Goal: Task Accomplishment & Management: Manage account settings

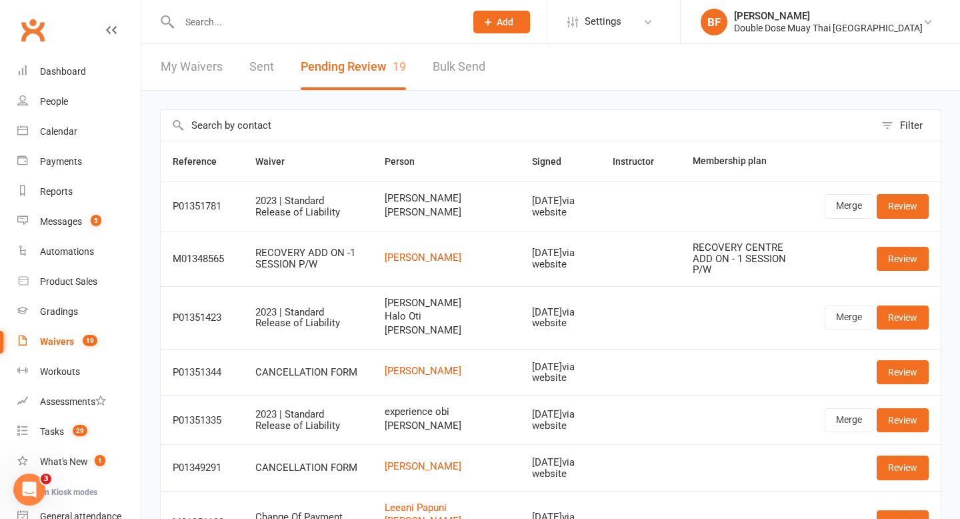
click at [234, 27] on input "text" at bounding box center [315, 22] width 281 height 19
type input "0415"
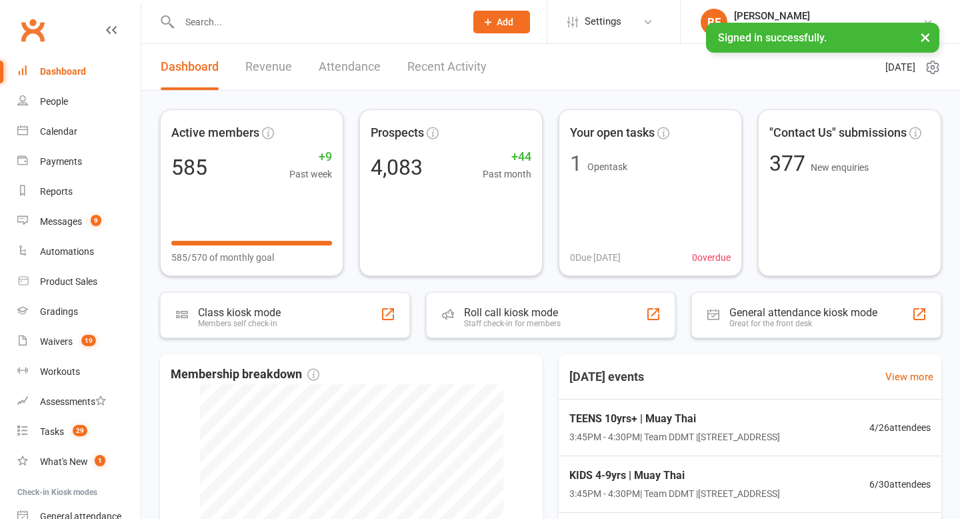
click at [249, 29] on input "text" at bounding box center [315, 22] width 281 height 19
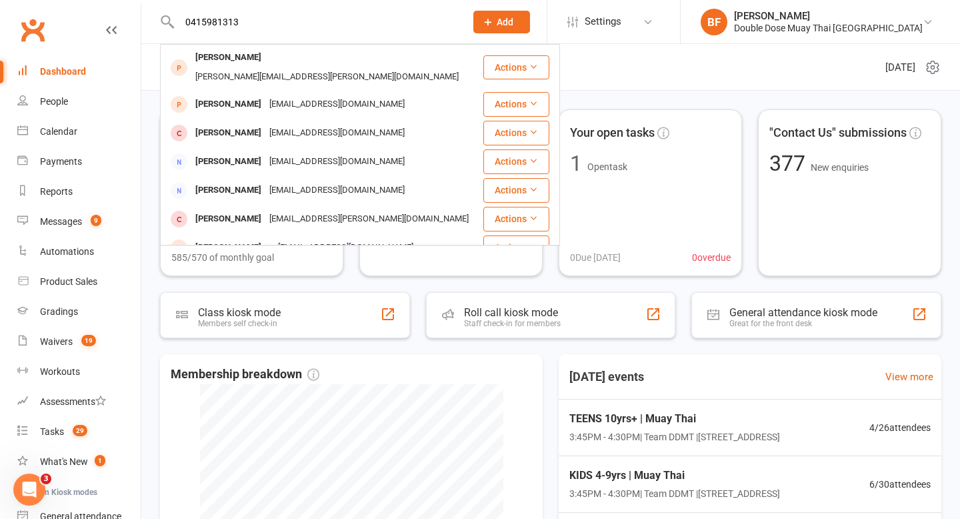
drag, startPoint x: 256, startPoint y: 24, endPoint x: 131, endPoint y: 18, distance: 124.9
click at [131, 3] on header "0415981313 [PERSON_NAME] [PERSON_NAME][EMAIL_ADDRESS][PERSON_NAME][DOMAIN_NAME]…" at bounding box center [480, 3] width 960 height 0
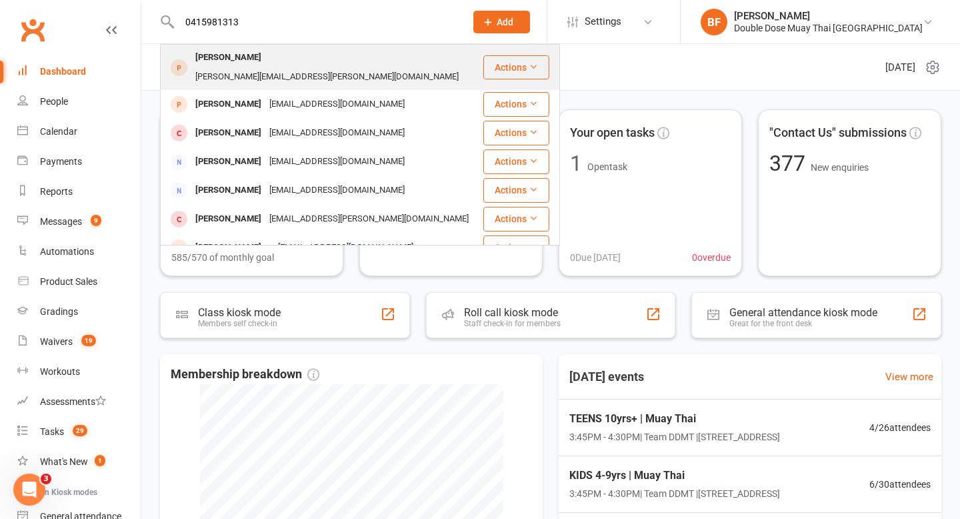
type input "0415981313"
click at [224, 65] on div "[PERSON_NAME]" at bounding box center [228, 57] width 74 height 19
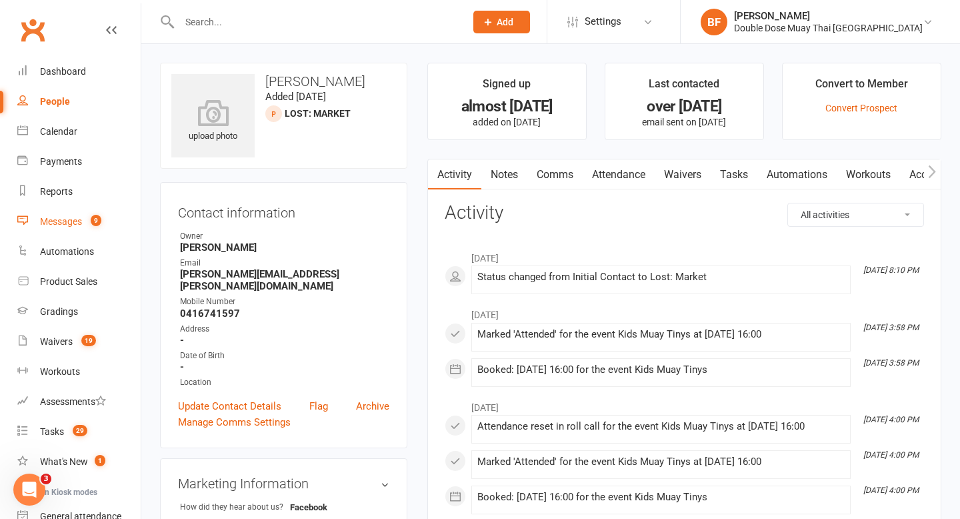
click at [87, 210] on link "Messages 9" at bounding box center [78, 222] width 123 height 30
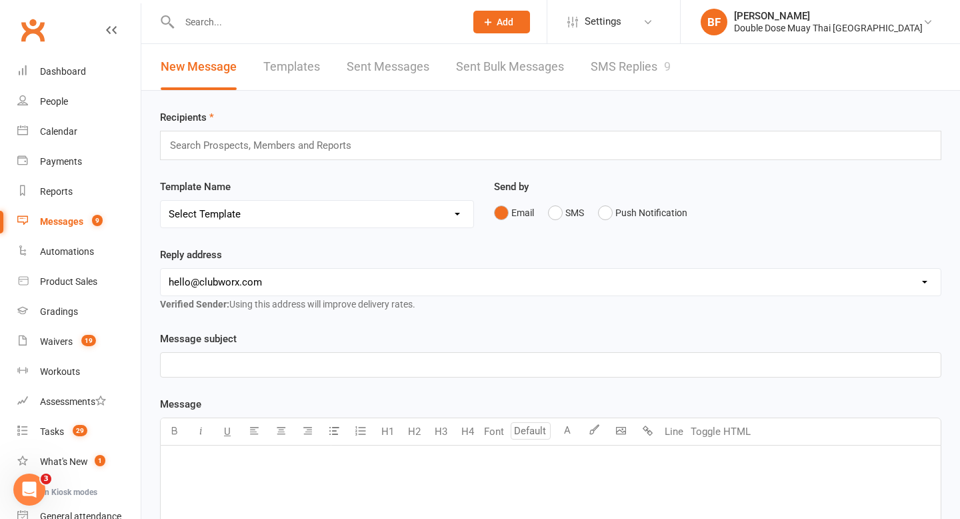
click at [627, 69] on link "SMS Replies 9" at bounding box center [631, 67] width 80 height 46
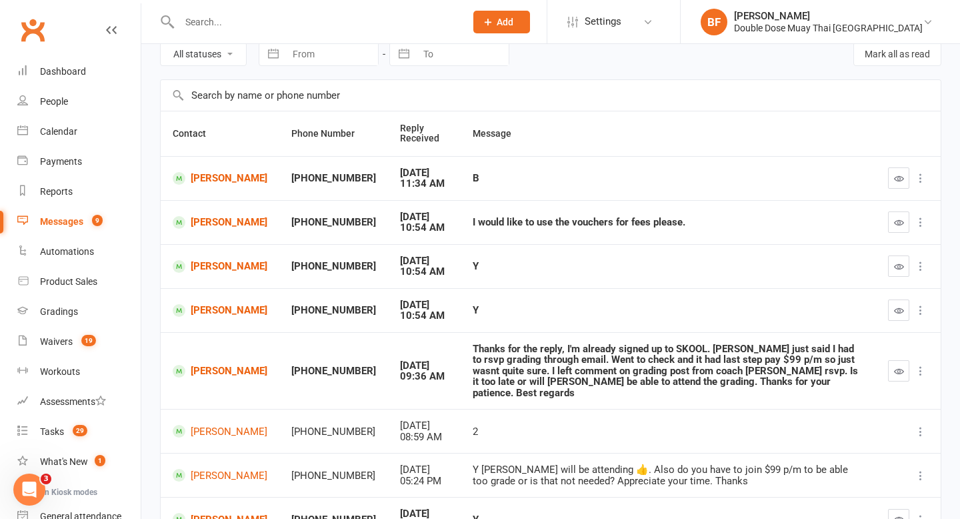
scroll to position [63, 0]
click at [67, 343] on div "Waivers" at bounding box center [56, 341] width 33 height 11
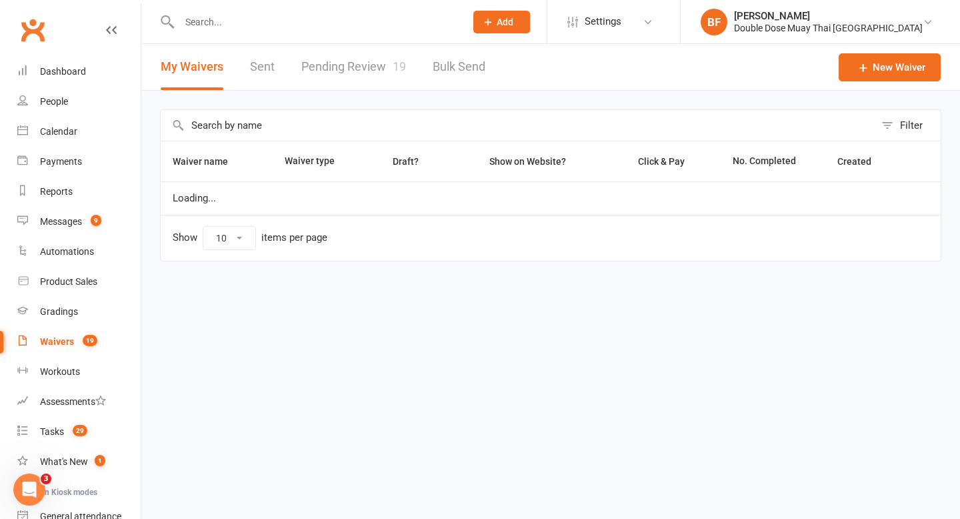
click at [380, 57] on link "Pending Review 19" at bounding box center [353, 67] width 105 height 46
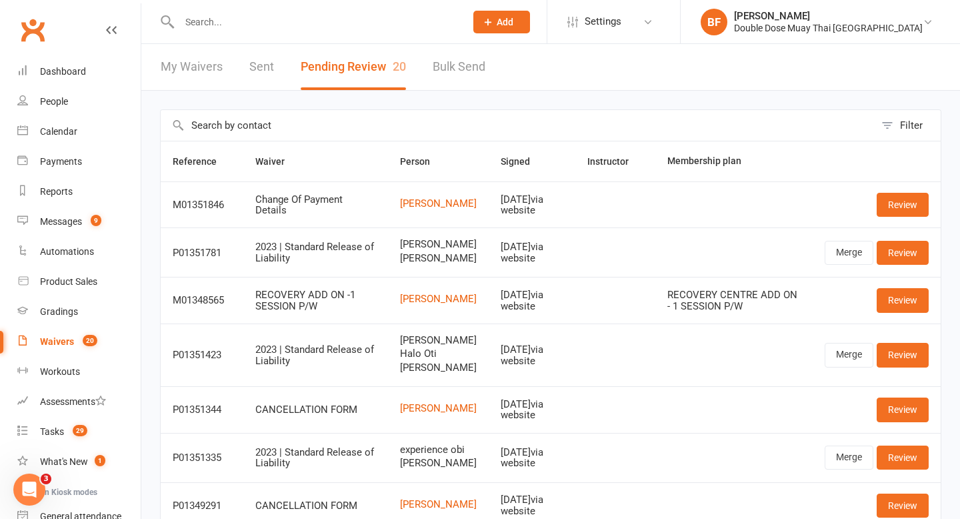
click at [49, 337] on div "Waivers" at bounding box center [57, 341] width 34 height 11
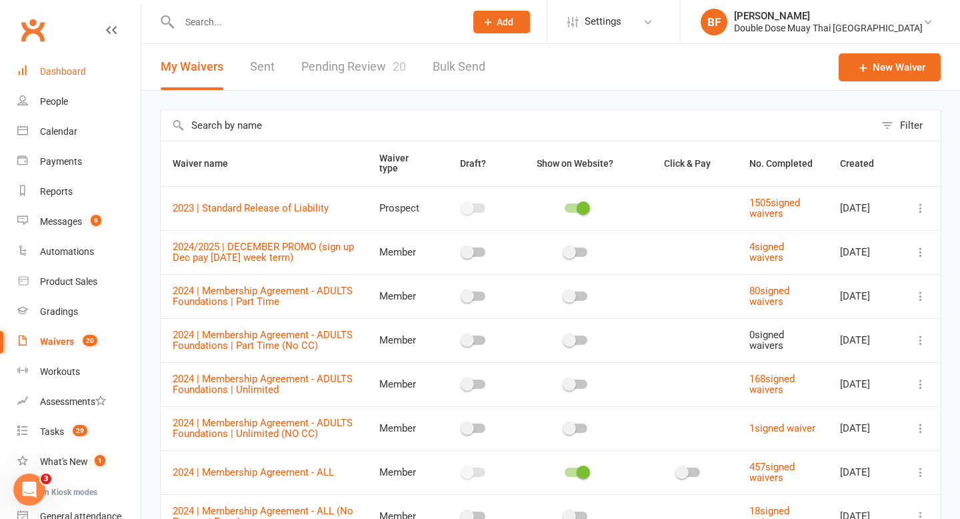
click at [87, 69] on link "Dashboard" at bounding box center [78, 72] width 123 height 30
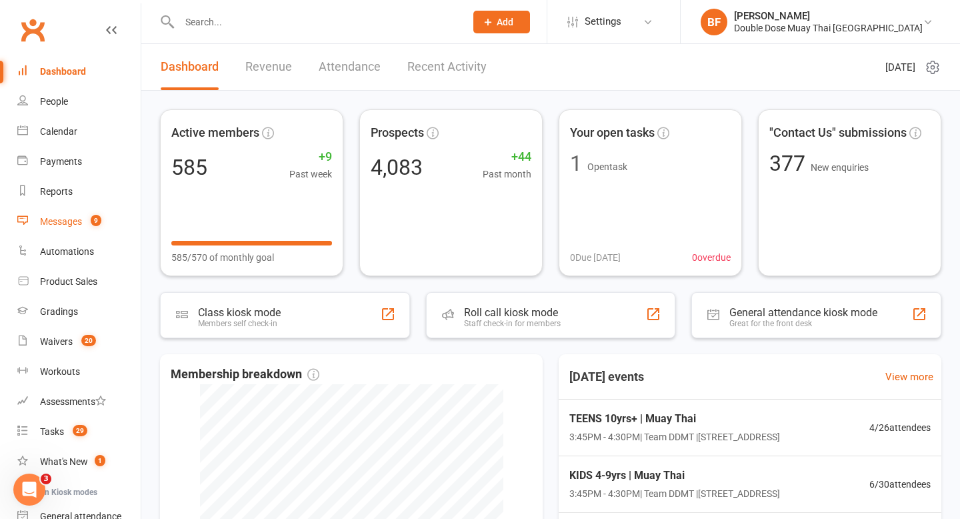
click at [81, 225] on div "Messages" at bounding box center [61, 221] width 42 height 11
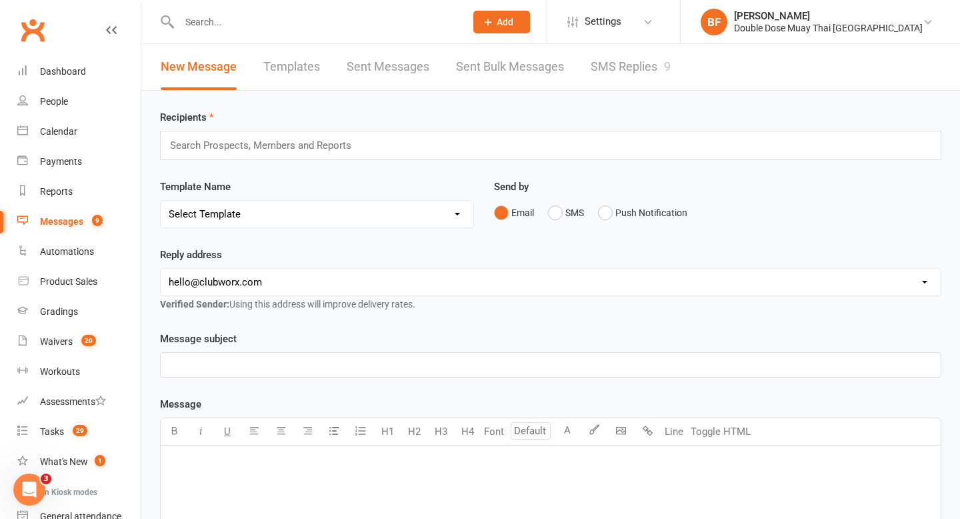
click at [624, 65] on link "SMS Replies 9" at bounding box center [631, 67] width 80 height 46
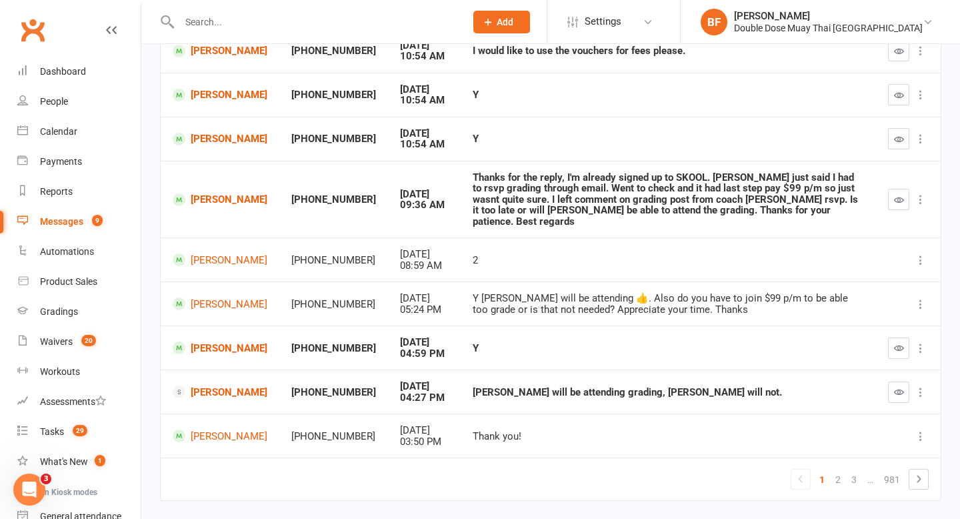
scroll to position [261, 0]
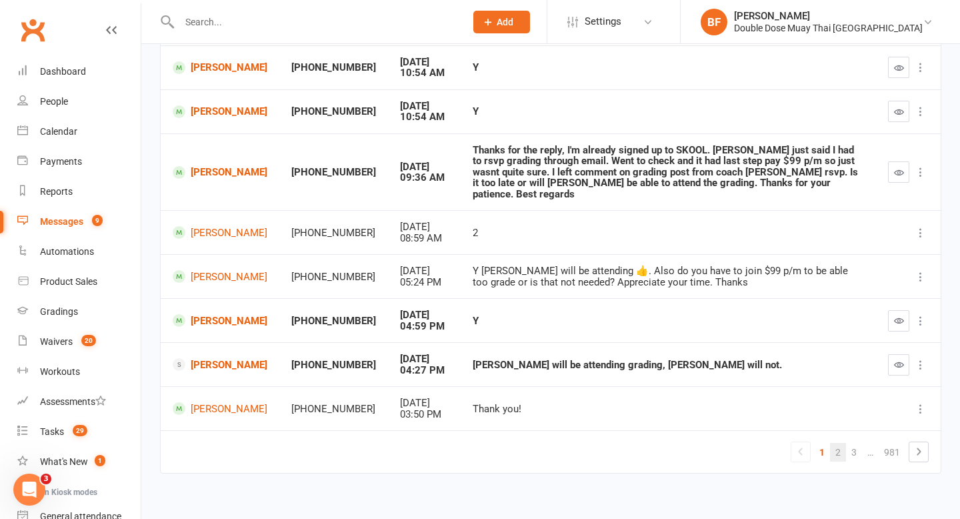
click at [842, 443] on link "2" at bounding box center [838, 452] width 16 height 19
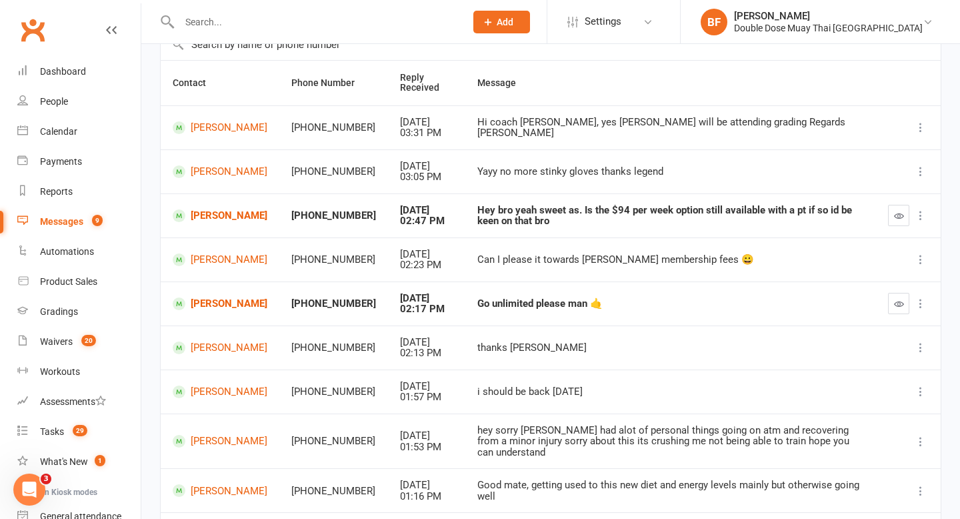
scroll to position [239, 0]
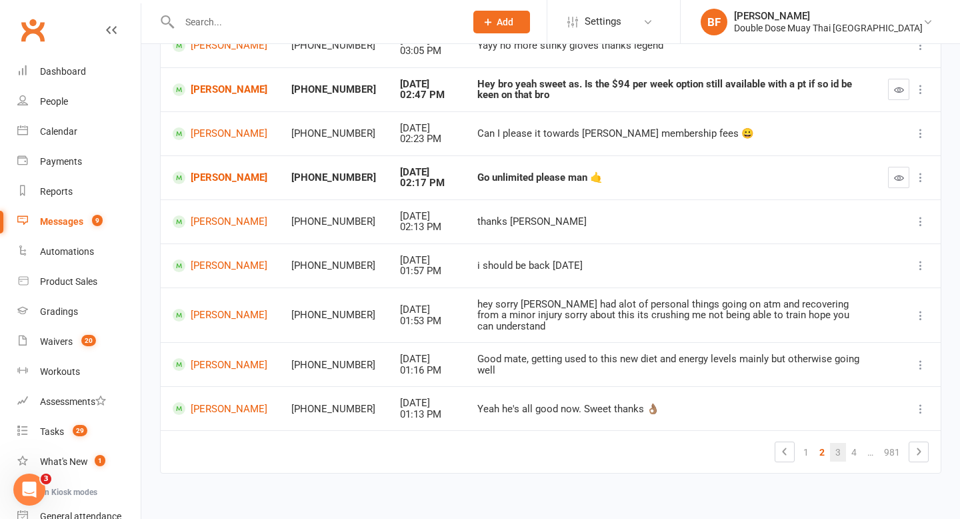
click at [842, 443] on link "3" at bounding box center [838, 452] width 16 height 19
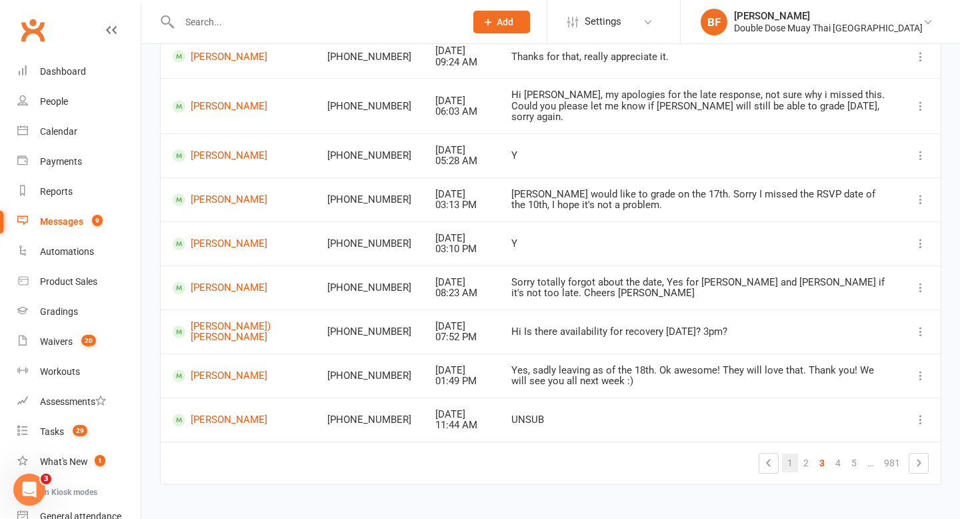
click at [793, 454] on link "1" at bounding box center [790, 463] width 16 height 19
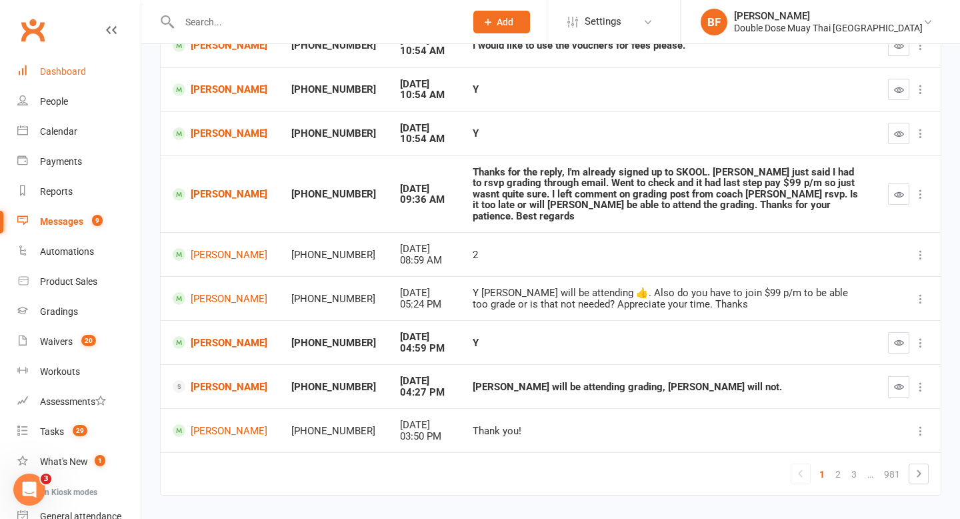
click at [79, 67] on div "Dashboard" at bounding box center [63, 71] width 46 height 11
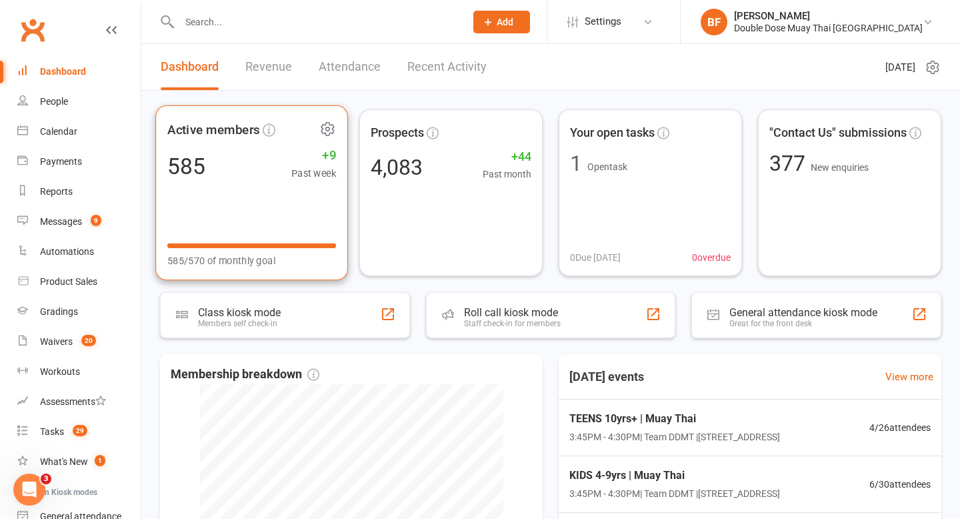
scroll to position [289, 0]
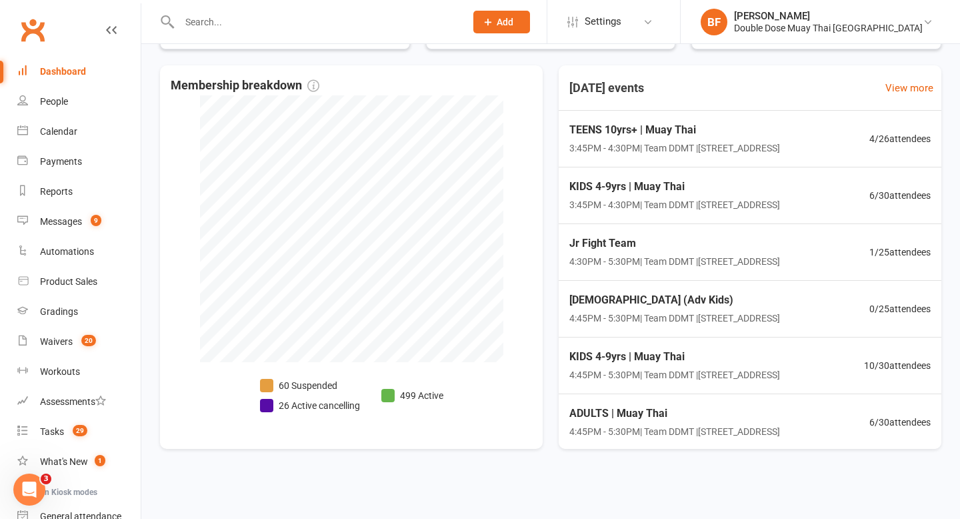
click at [233, 20] on input "text" at bounding box center [315, 22] width 281 height 19
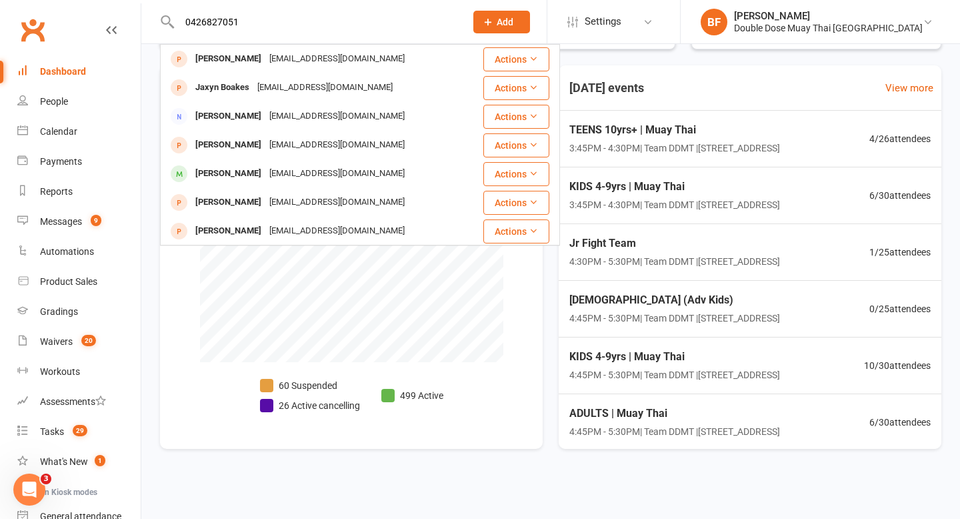
drag, startPoint x: 259, startPoint y: 23, endPoint x: 151, endPoint y: 17, distance: 108.2
click at [151, 18] on react-component "0426827051 [PERSON_NAME] [EMAIL_ADDRESS][DOMAIN_NAME] Actions [PERSON_NAME] [EM…" at bounding box center [228, 21] width 456 height 43
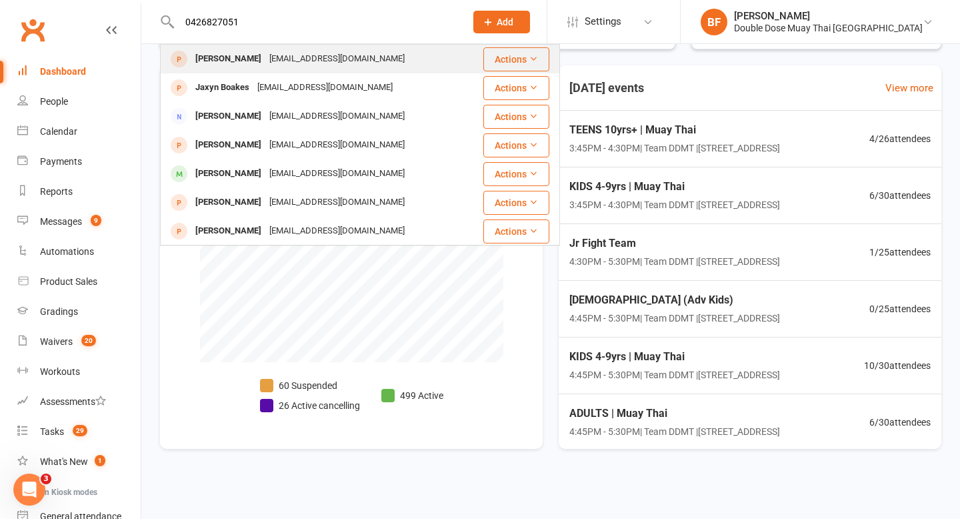
type input "0426827051"
click at [243, 57] on div "[PERSON_NAME]" at bounding box center [228, 58] width 74 height 19
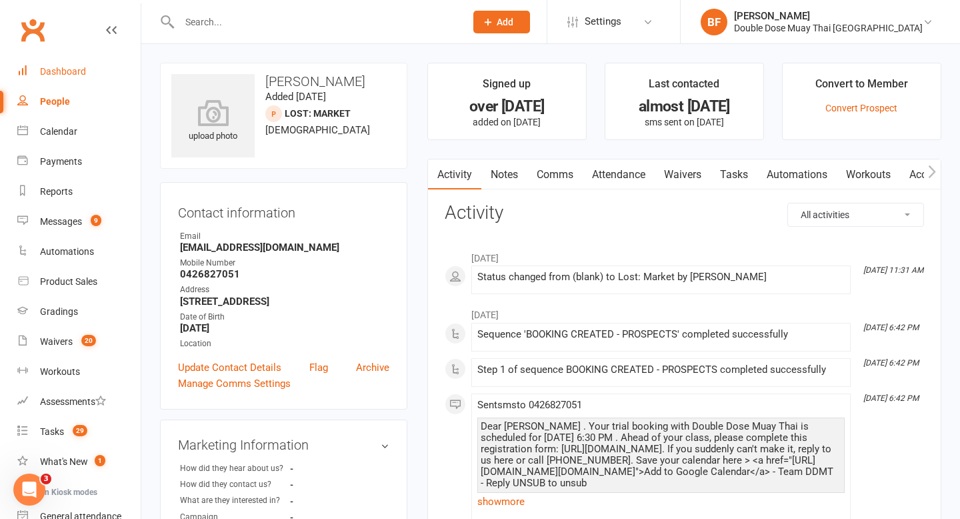
click at [69, 65] on link "Dashboard" at bounding box center [78, 72] width 123 height 30
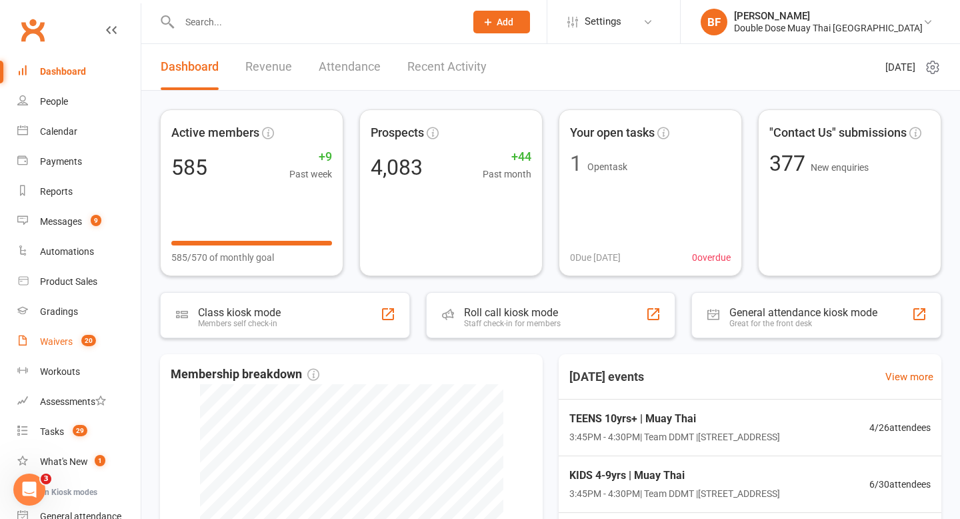
click at [56, 343] on div "Waivers" at bounding box center [56, 341] width 33 height 11
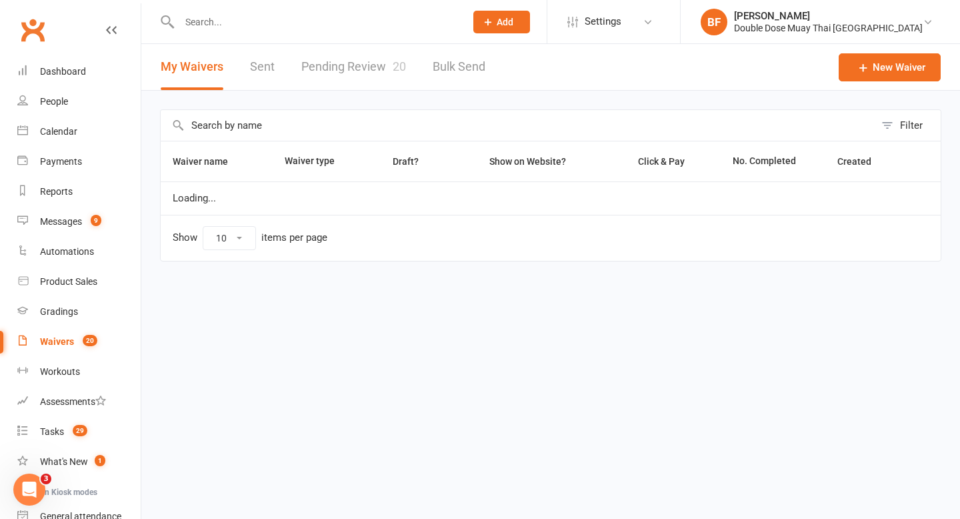
click at [306, 83] on link "Pending Review 20" at bounding box center [353, 67] width 105 height 46
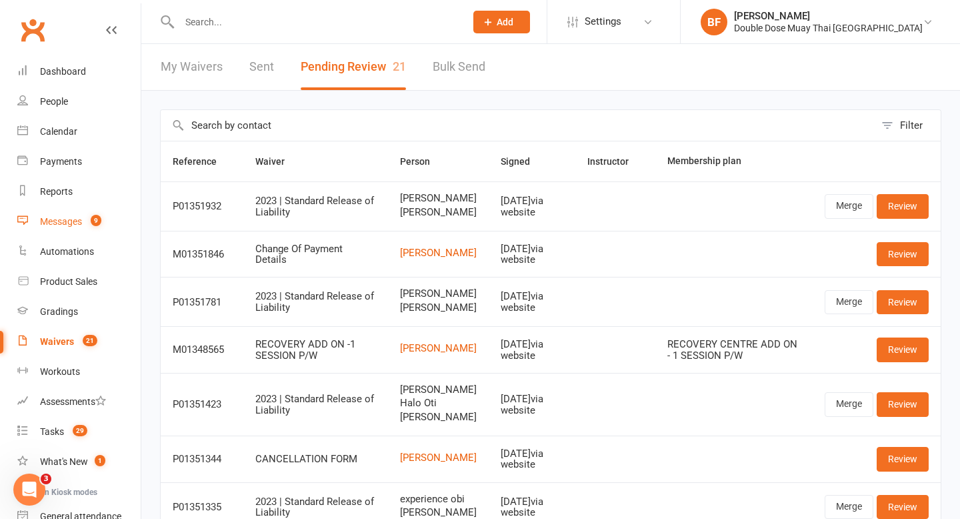
click at [59, 217] on div "Messages" at bounding box center [61, 221] width 42 height 11
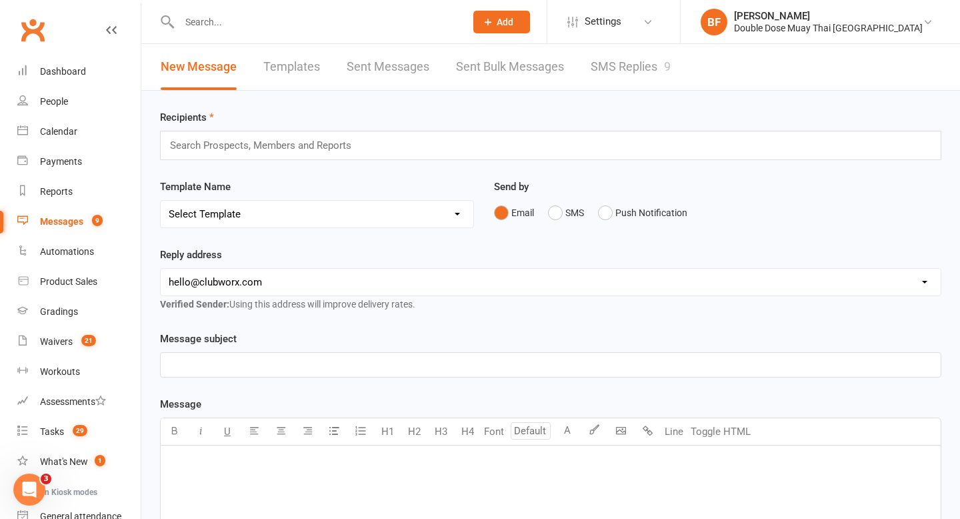
click at [627, 62] on link "SMS Replies 9" at bounding box center [631, 67] width 80 height 46
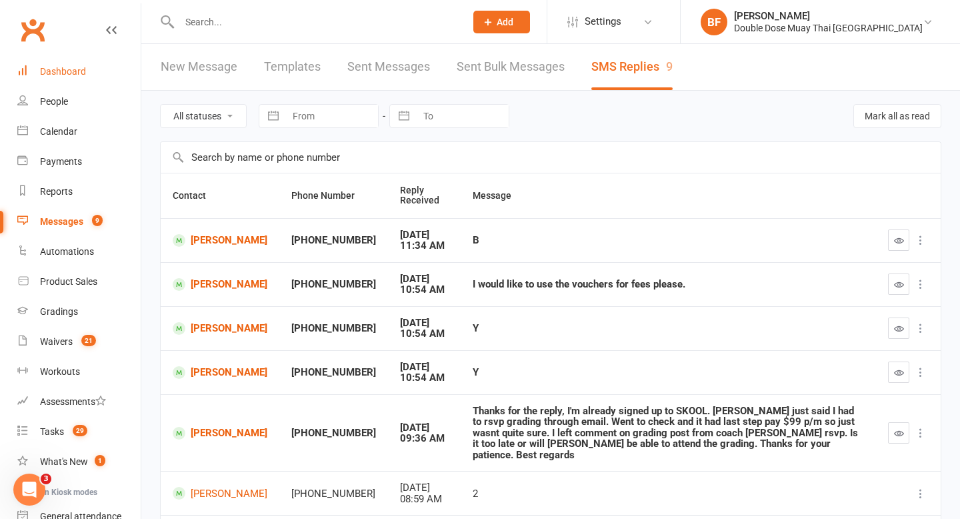
click at [55, 74] on div "Dashboard" at bounding box center [63, 71] width 46 height 11
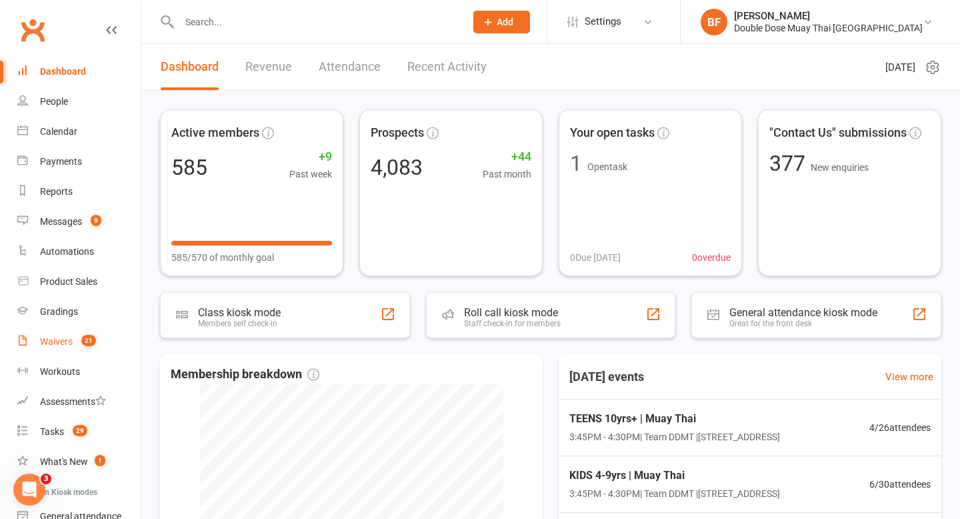
click at [65, 345] on div "Waivers" at bounding box center [56, 341] width 33 height 11
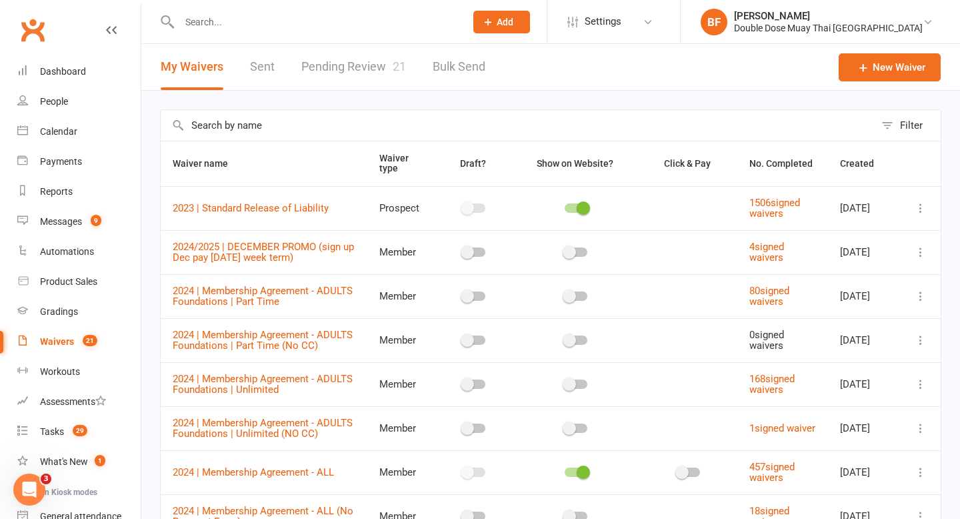
click at [355, 79] on link "Pending Review 21" at bounding box center [353, 67] width 105 height 46
